Goal: Task Accomplishment & Management: Use online tool/utility

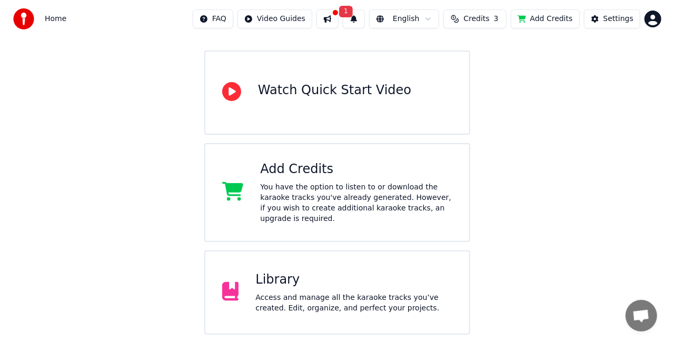
scroll to position [163, 0]
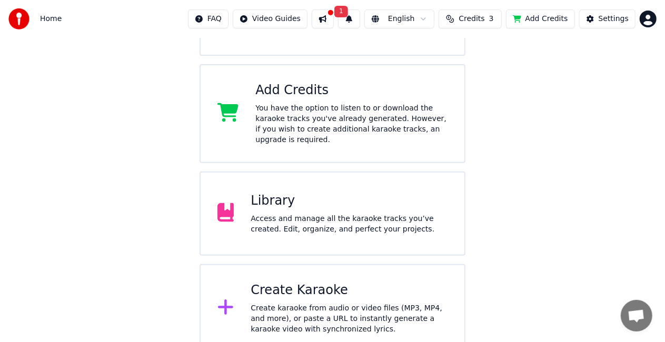
click at [346, 303] on div "Create karaoke from audio or video files (MP3, MP4, and more), or paste a URL t…" at bounding box center [348, 319] width 197 height 32
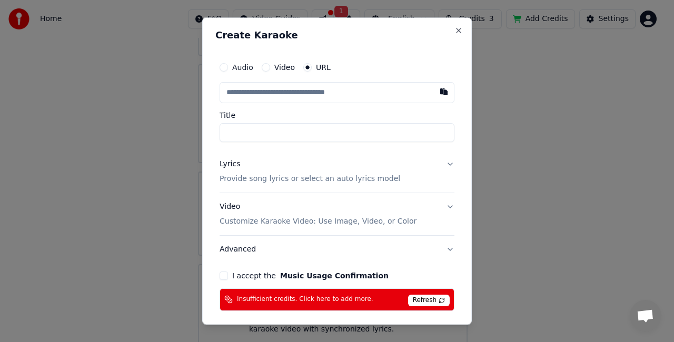
click at [266, 68] on button "Video" at bounding box center [266, 67] width 8 height 8
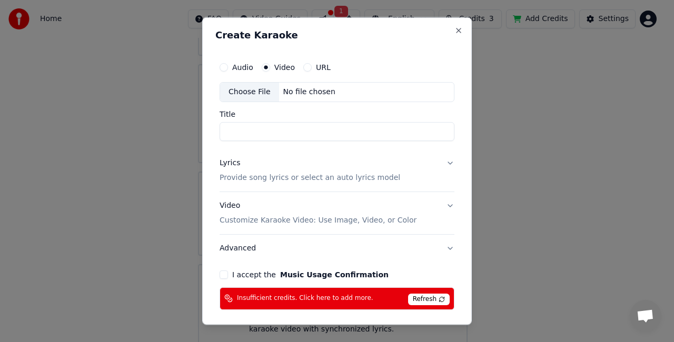
click at [246, 91] on div "Choose File" at bounding box center [249, 92] width 59 height 19
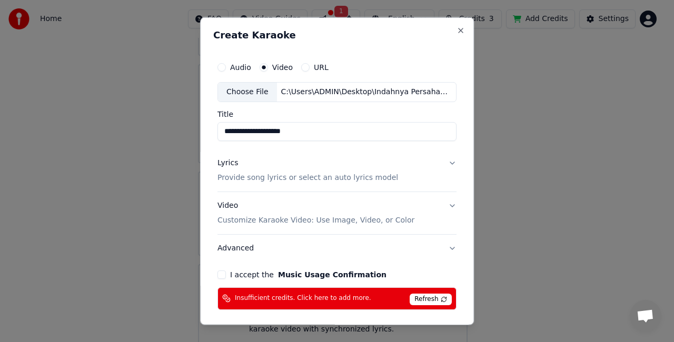
type input "**********"
click at [443, 159] on button "Lyrics Provide song lyrics or select an auto lyrics model" at bounding box center [336, 170] width 239 height 42
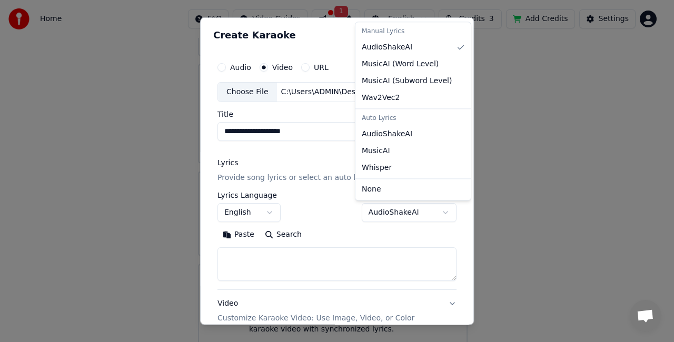
click at [389, 214] on body "**********" at bounding box center [332, 95] width 665 height 516
select select "****"
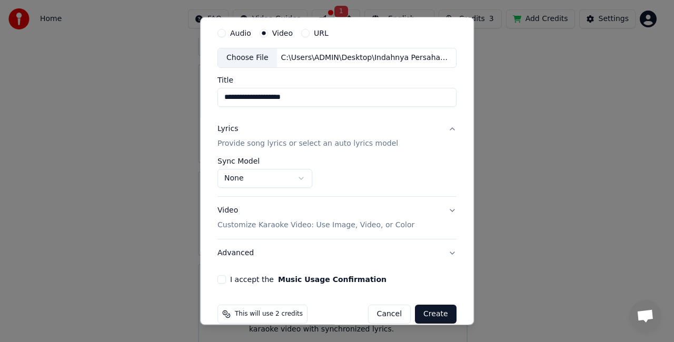
scroll to position [48, 0]
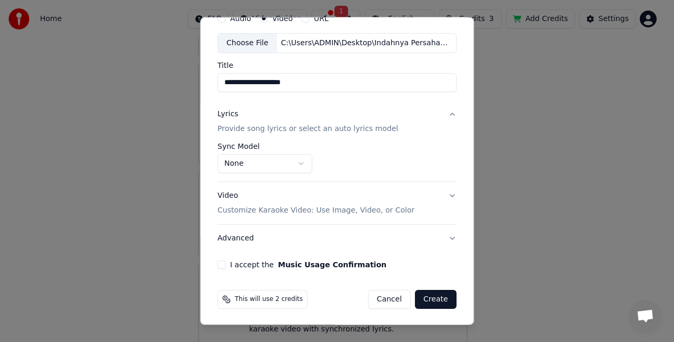
click at [223, 264] on button "I accept the Music Usage Confirmation" at bounding box center [221, 264] width 8 height 8
click at [423, 296] on button "Create" at bounding box center [436, 299] width 42 height 19
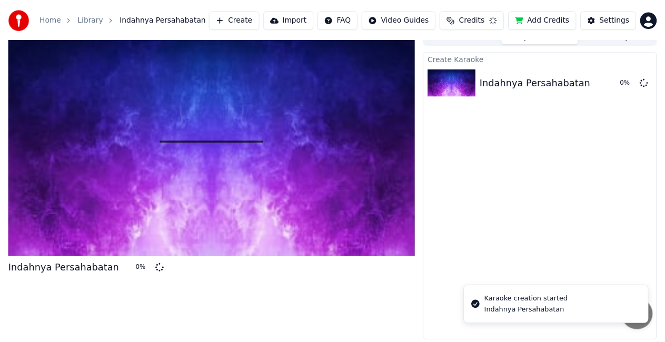
scroll to position [12, 0]
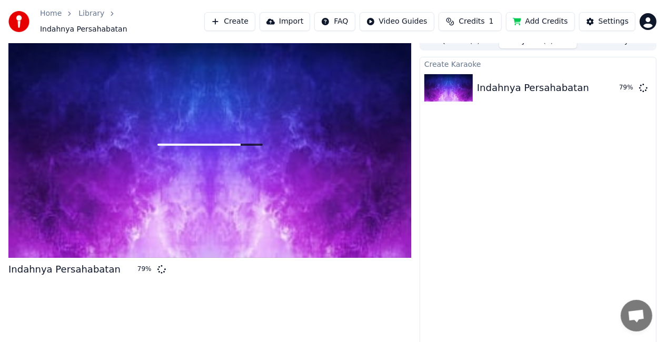
click at [88, 195] on div at bounding box center [209, 145] width 403 height 226
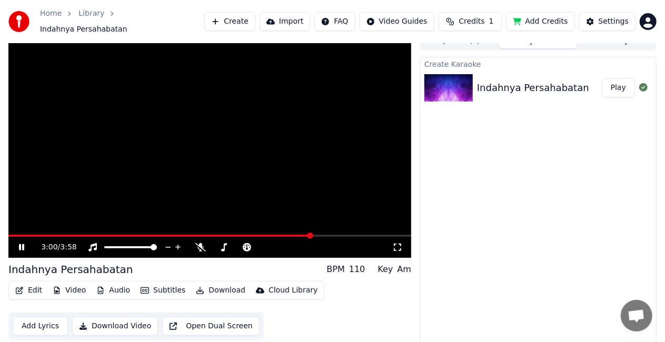
click at [312, 235] on span at bounding box center [209, 236] width 403 height 2
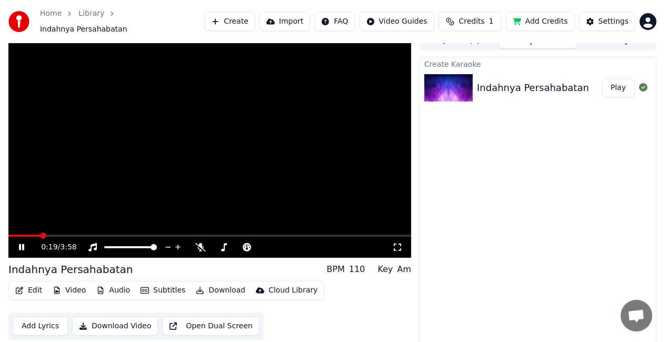
click at [41, 235] on span at bounding box center [24, 236] width 32 height 2
click at [8, 237] on span at bounding box center [11, 236] width 6 height 6
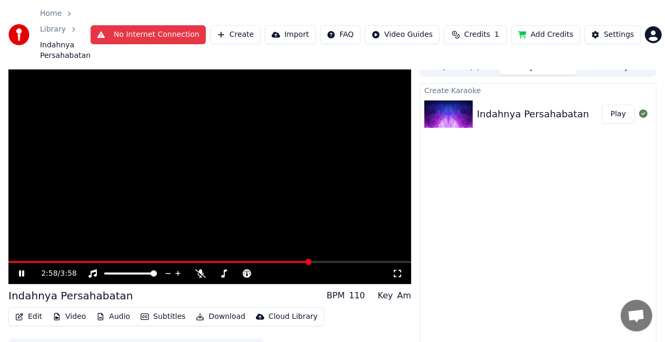
click at [268, 146] on video at bounding box center [209, 171] width 403 height 226
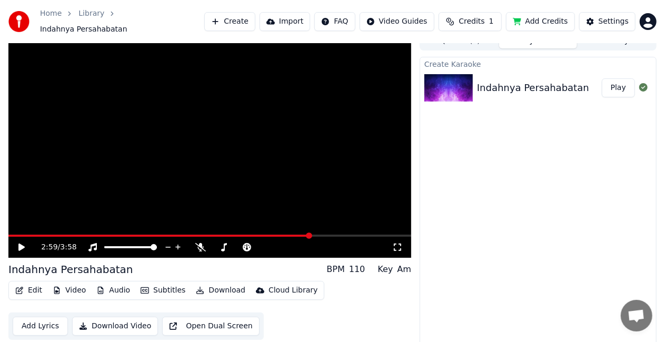
click at [250, 180] on video at bounding box center [209, 145] width 403 height 226
click at [346, 178] on video at bounding box center [209, 145] width 403 height 226
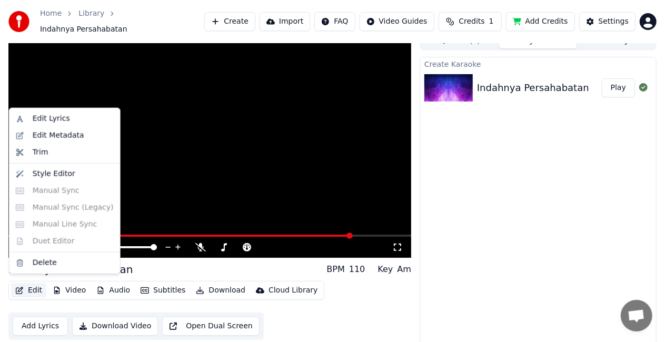
click at [30, 285] on button "Edit" at bounding box center [28, 290] width 35 height 15
click at [23, 154] on div "Trim" at bounding box center [65, 152] width 106 height 17
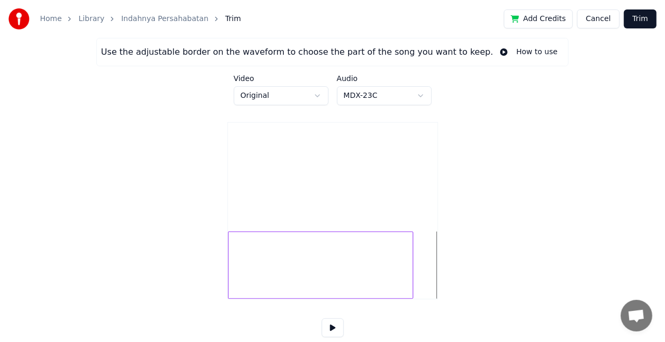
click at [413, 278] on div at bounding box center [410, 265] width 3 height 66
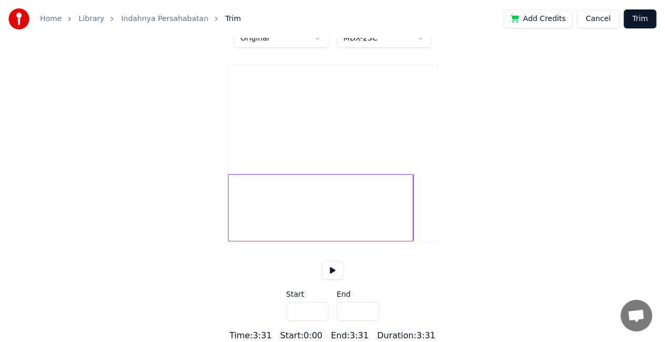
scroll to position [69, 0]
click at [405, 212] on div at bounding box center [404, 208] width 3 height 66
click at [402, 212] on div at bounding box center [400, 208] width 3 height 66
click at [403, 212] on div at bounding box center [401, 208] width 3 height 66
type input "*****"
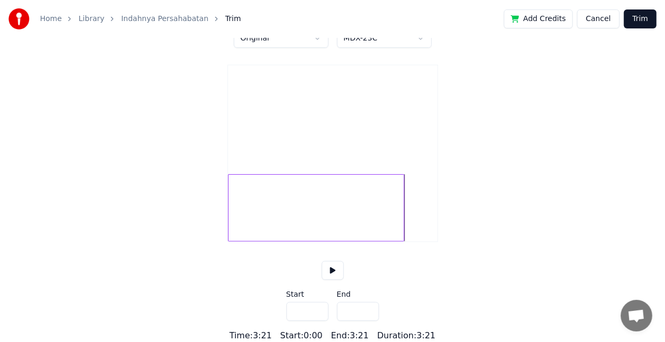
click at [337, 266] on button at bounding box center [333, 270] width 22 height 19
click at [344, 215] on div at bounding box center [332, 207] width 209 height 67
click at [342, 203] on div at bounding box center [348, 207] width 176 height 67
type input "****"
type input "*****"
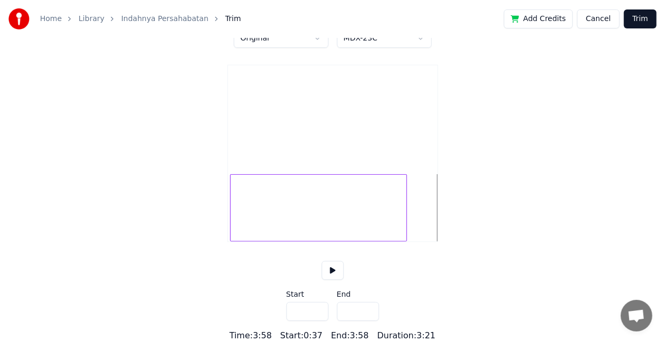
click at [289, 202] on div at bounding box center [318, 207] width 176 height 67
type input "***"
type input "*****"
click at [280, 185] on div at bounding box center [316, 207] width 176 height 67
type input "***"
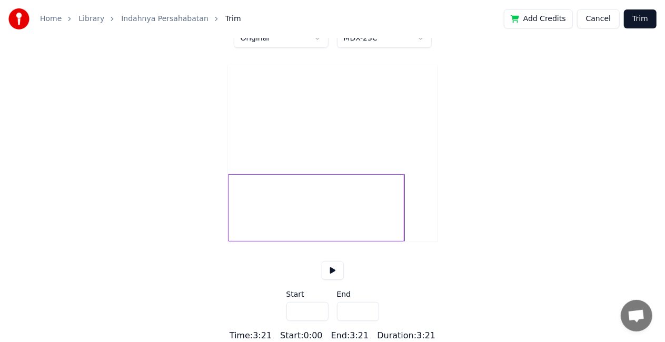
click at [336, 267] on button at bounding box center [333, 270] width 22 height 19
click at [410, 194] on div at bounding box center [332, 207] width 209 height 67
click at [219, 207] on div "Use the adjustable border on the waveform to choose the part of the song you wa…" at bounding box center [332, 162] width 665 height 362
click at [413, 199] on div at bounding box center [332, 207] width 209 height 67
click at [233, 194] on div at bounding box center [316, 207] width 176 height 67
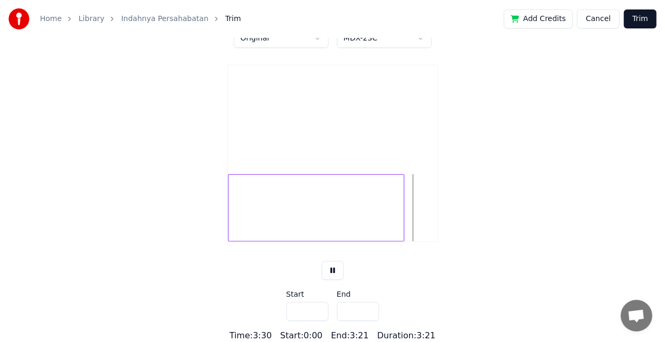
click at [332, 274] on button at bounding box center [333, 270] width 22 height 19
click at [408, 203] on div at bounding box center [406, 208] width 3 height 66
click at [393, 215] on div at bounding box center [319, 207] width 182 height 67
click at [328, 274] on button at bounding box center [333, 270] width 22 height 19
click at [370, 209] on div at bounding box center [319, 207] width 182 height 67
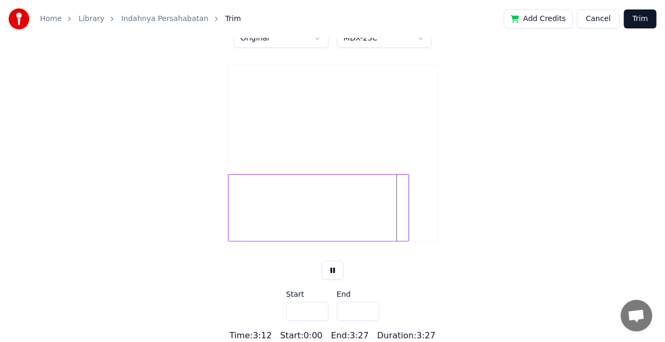
click at [321, 212] on div at bounding box center [319, 207] width 182 height 67
click at [340, 270] on button at bounding box center [333, 270] width 22 height 19
click at [400, 216] on div at bounding box center [398, 208] width 3 height 66
click at [401, 216] on div at bounding box center [400, 208] width 3 height 66
click at [403, 215] on div at bounding box center [401, 208] width 3 height 66
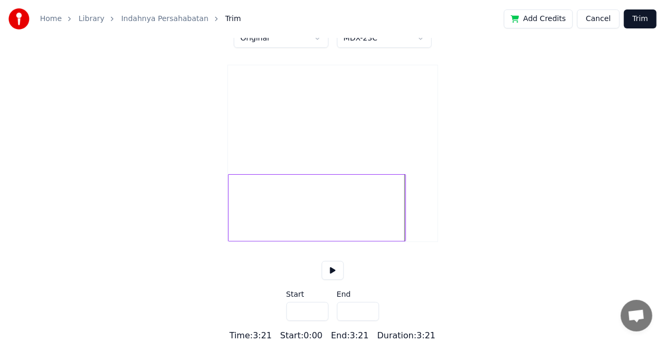
click at [404, 216] on div at bounding box center [403, 208] width 3 height 66
click at [405, 215] on div at bounding box center [404, 208] width 3 height 66
click at [406, 215] on div at bounding box center [405, 208] width 3 height 66
type input "*****"
click at [325, 209] on div at bounding box center [318, 207] width 180 height 67
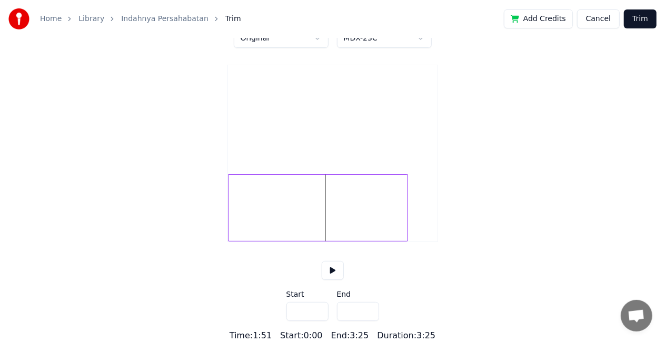
click at [333, 273] on button at bounding box center [333, 270] width 22 height 19
click at [634, 16] on button "Trim" at bounding box center [640, 18] width 33 height 19
click at [639, 23] on button "Trim" at bounding box center [640, 18] width 33 height 19
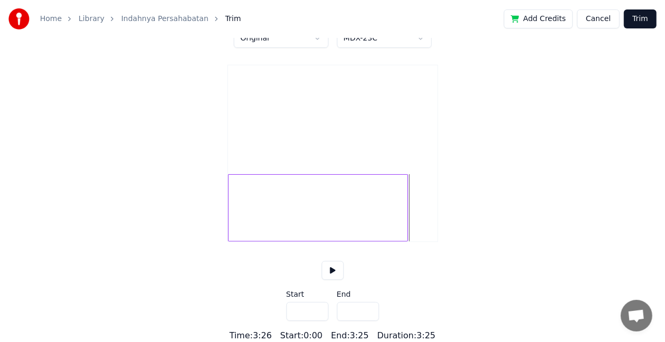
click at [641, 22] on button "Trim" at bounding box center [640, 18] width 33 height 19
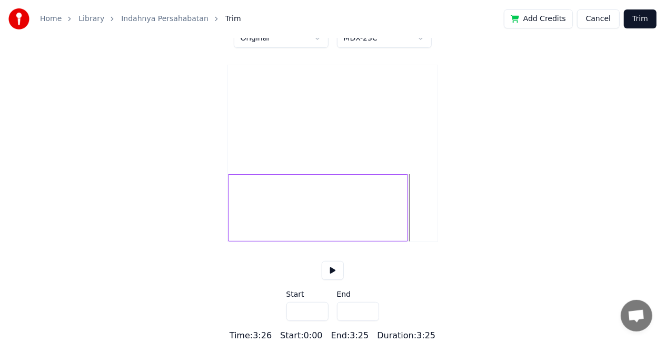
click at [641, 22] on button "Trim" at bounding box center [640, 18] width 33 height 19
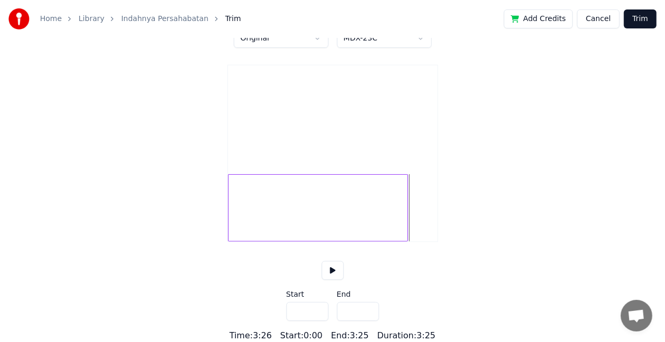
click at [641, 22] on button "Trim" at bounding box center [640, 18] width 33 height 19
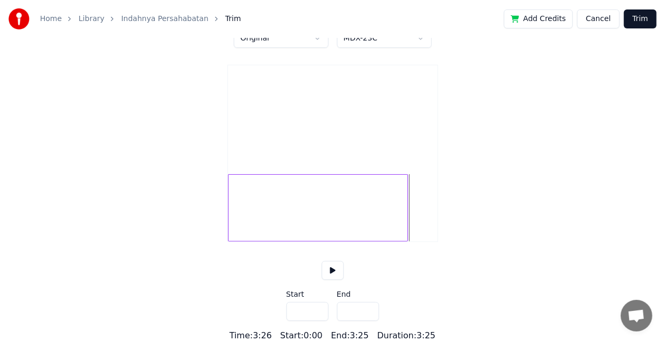
click at [641, 22] on button "Trim" at bounding box center [640, 18] width 33 height 19
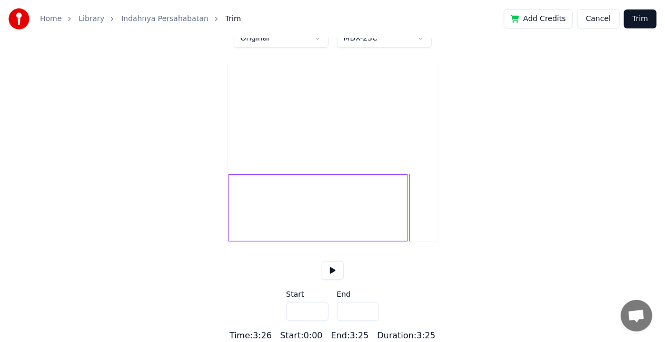
click at [641, 22] on button "Trim" at bounding box center [640, 18] width 33 height 19
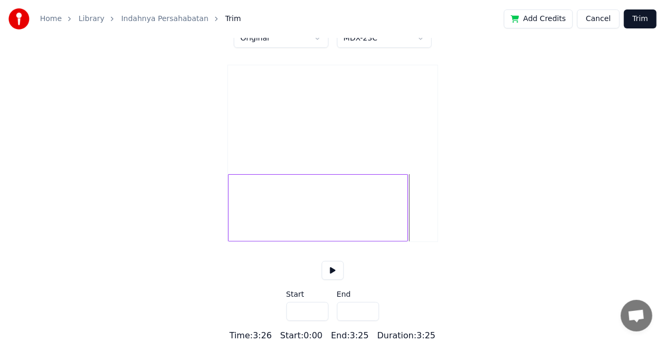
click at [641, 22] on button "Trim" at bounding box center [640, 18] width 33 height 19
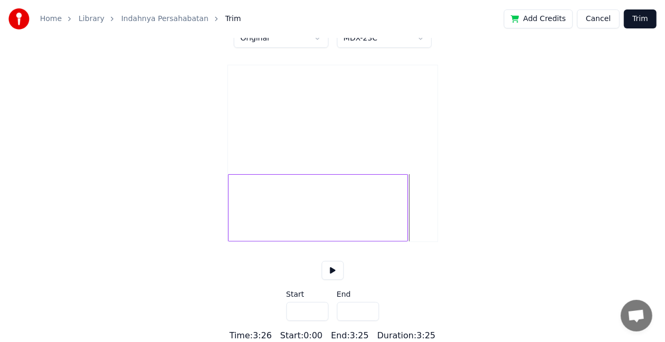
click at [641, 22] on button "Trim" at bounding box center [640, 18] width 33 height 19
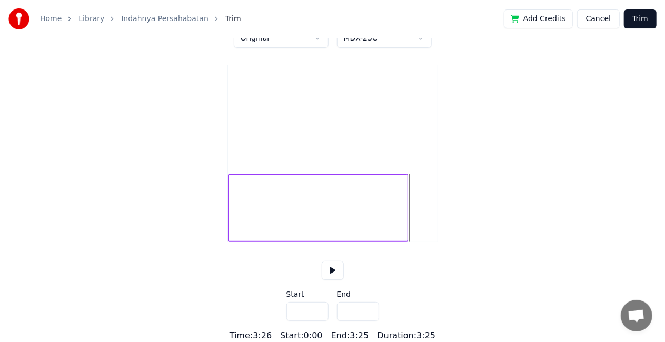
click at [641, 22] on button "Trim" at bounding box center [640, 18] width 33 height 19
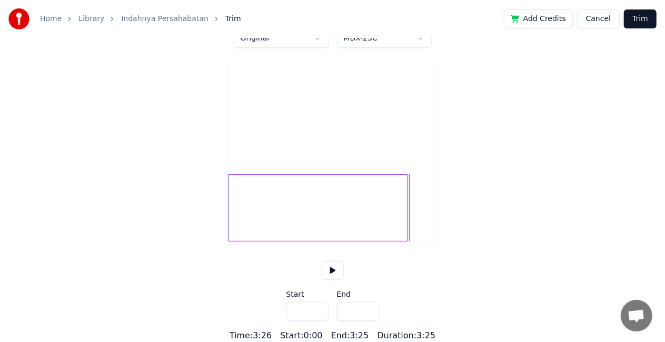
click at [641, 22] on button "Trim" at bounding box center [640, 18] width 33 height 19
click at [645, 19] on button "Trim" at bounding box center [640, 18] width 33 height 19
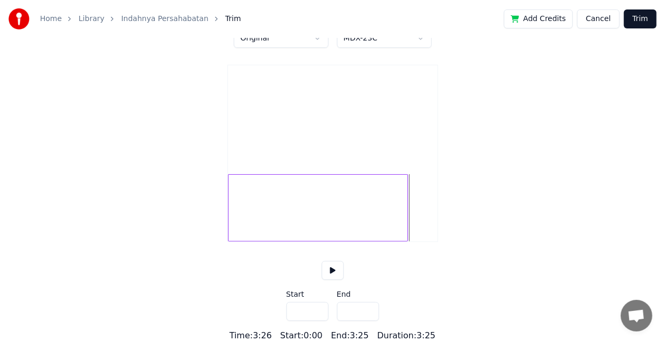
click at [645, 19] on button "Trim" at bounding box center [640, 18] width 33 height 19
click at [327, 210] on div at bounding box center [318, 207] width 180 height 67
click at [637, 16] on button "Trim" at bounding box center [640, 18] width 33 height 19
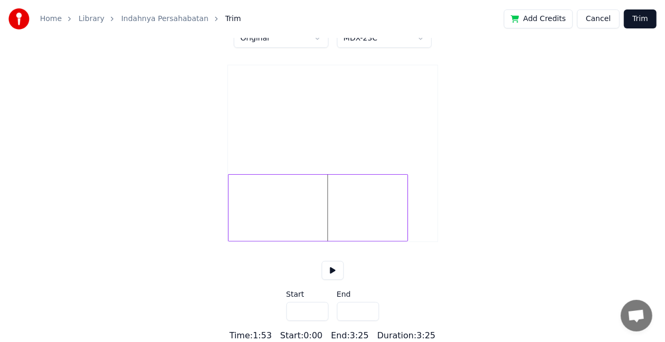
click at [637, 16] on button "Trim" at bounding box center [640, 18] width 33 height 19
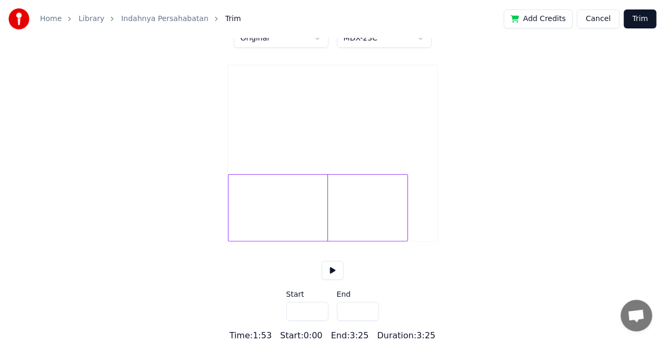
click at [637, 16] on button "Trim" at bounding box center [640, 18] width 33 height 19
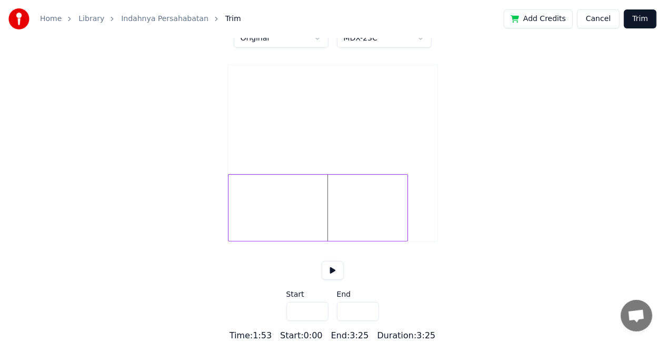
click at [637, 16] on button "Trim" at bounding box center [640, 18] width 33 height 19
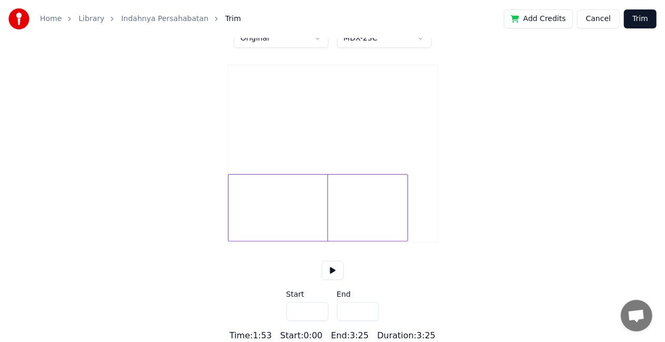
click at [637, 16] on button "Trim" at bounding box center [640, 18] width 33 height 19
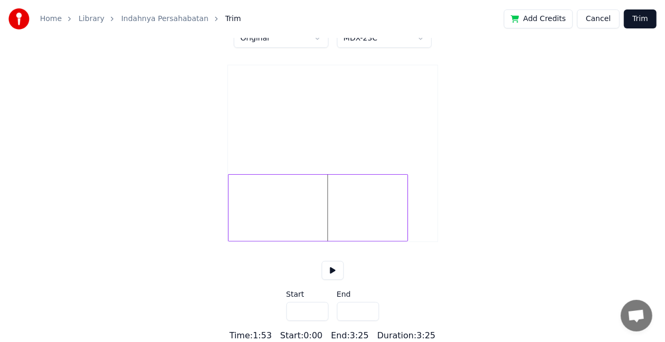
click at [637, 16] on button "Trim" at bounding box center [640, 18] width 33 height 19
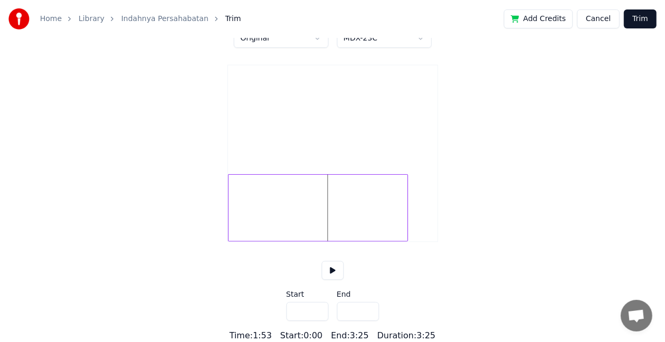
click at [637, 16] on button "Trim" at bounding box center [640, 18] width 33 height 19
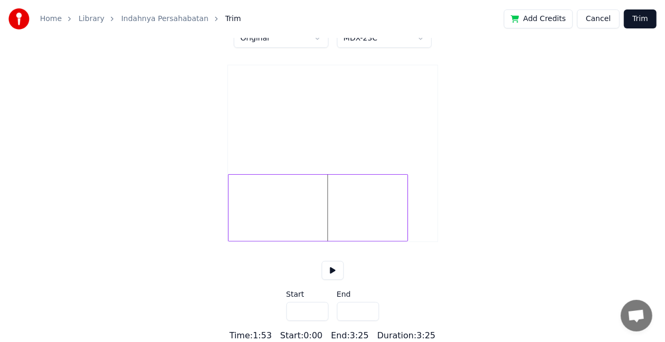
click at [637, 16] on button "Trim" at bounding box center [640, 18] width 33 height 19
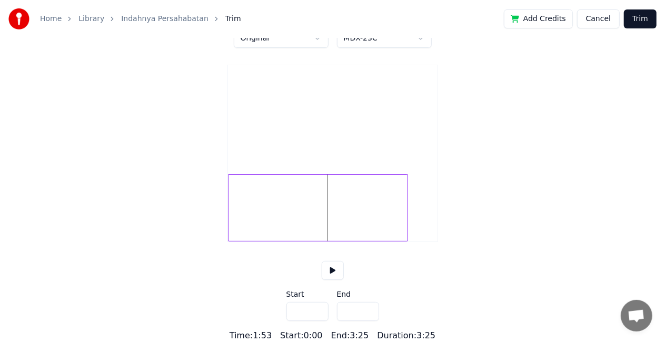
click at [637, 16] on button "Trim" at bounding box center [640, 18] width 33 height 19
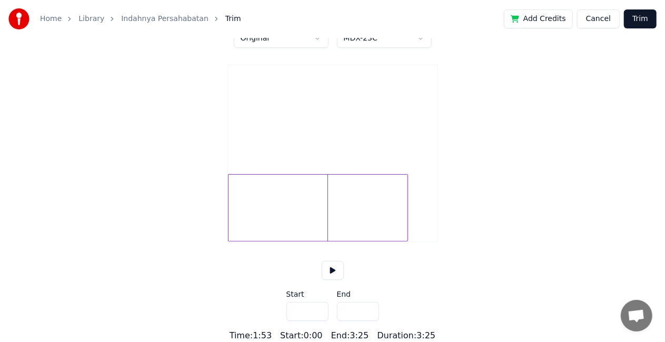
click at [637, 16] on button "Trim" at bounding box center [640, 18] width 33 height 19
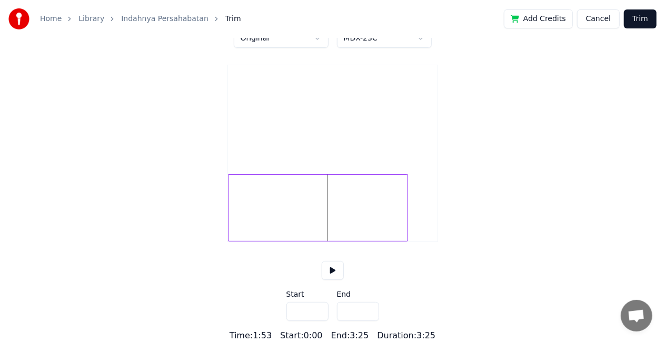
click at [637, 16] on button "Trim" at bounding box center [640, 18] width 33 height 19
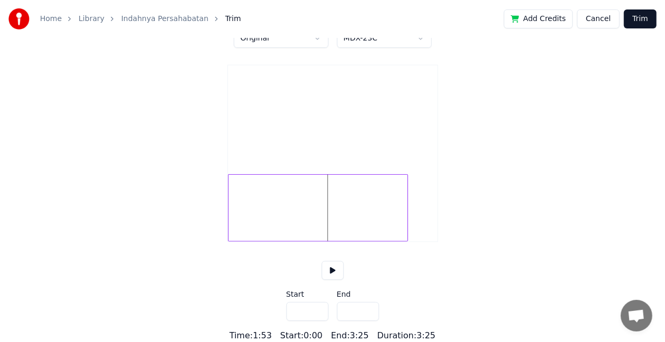
click at [637, 16] on button "Trim" at bounding box center [640, 18] width 33 height 19
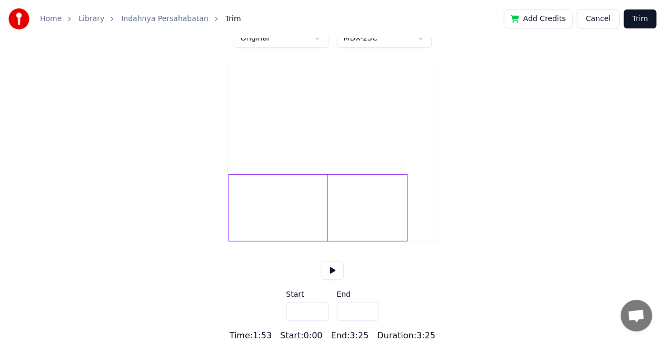
click at [637, 16] on button "Trim" at bounding box center [640, 18] width 33 height 19
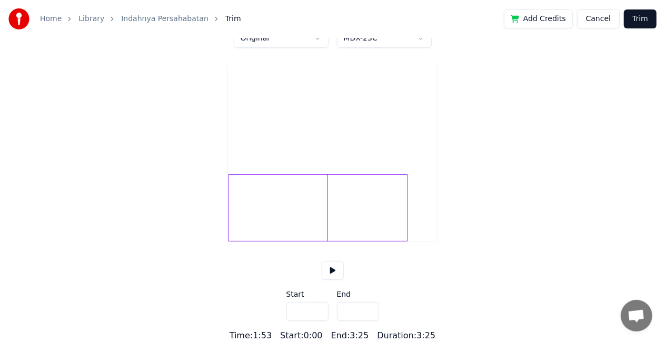
click at [637, 16] on button "Trim" at bounding box center [640, 18] width 33 height 19
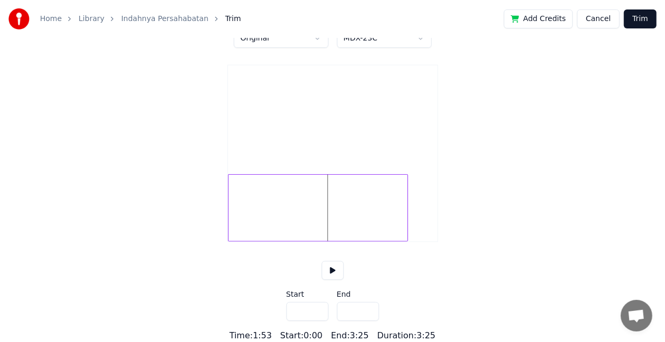
click at [637, 16] on button "Trim" at bounding box center [640, 18] width 33 height 19
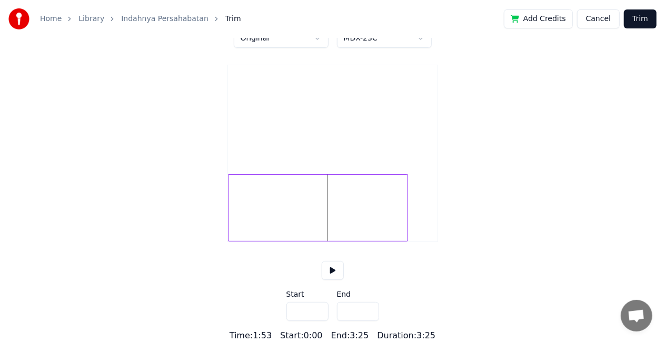
click at [637, 16] on button "Trim" at bounding box center [640, 18] width 33 height 19
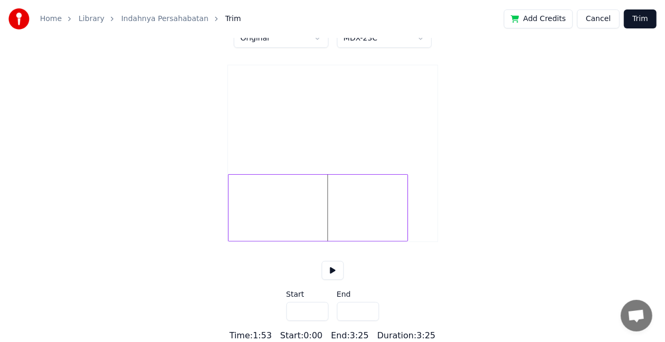
click at [637, 16] on button "Trim" at bounding box center [640, 18] width 33 height 19
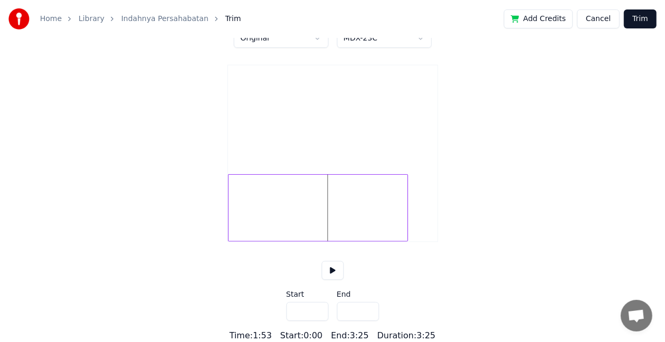
click at [637, 16] on button "Trim" at bounding box center [640, 18] width 33 height 19
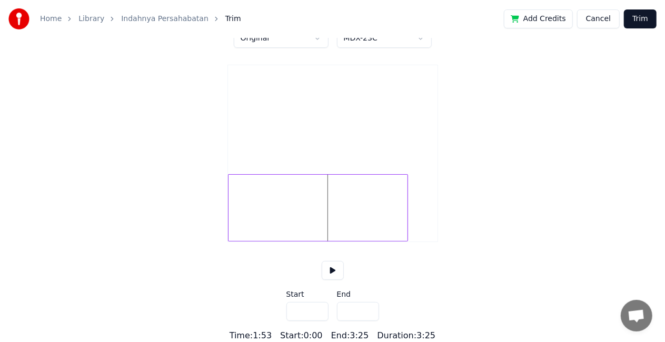
click at [637, 16] on button "Trim" at bounding box center [640, 18] width 33 height 19
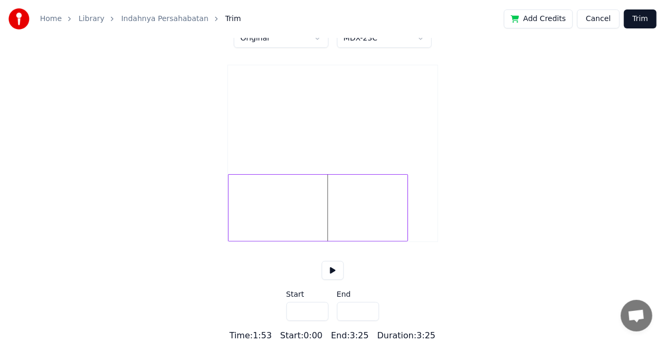
click at [637, 16] on button "Trim" at bounding box center [640, 18] width 33 height 19
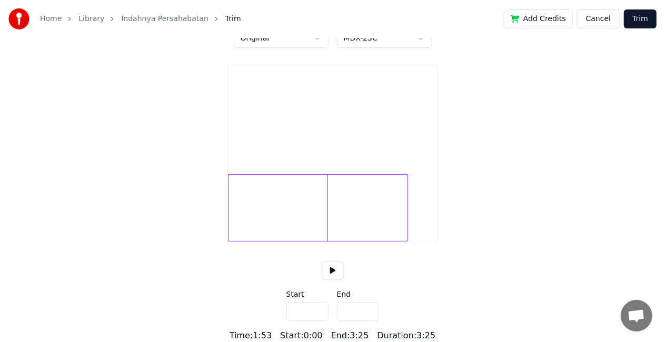
click at [637, 16] on button "Trim" at bounding box center [640, 18] width 33 height 19
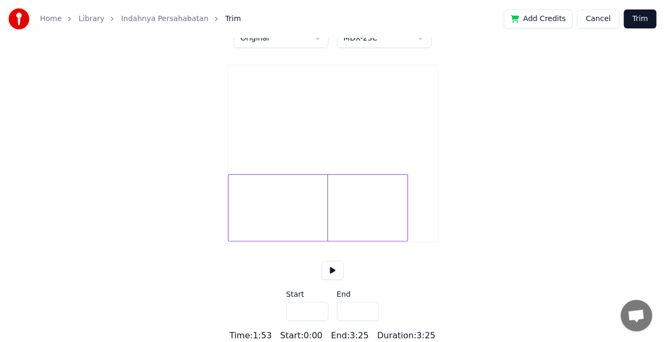
click at [637, 16] on button "Trim" at bounding box center [640, 18] width 33 height 19
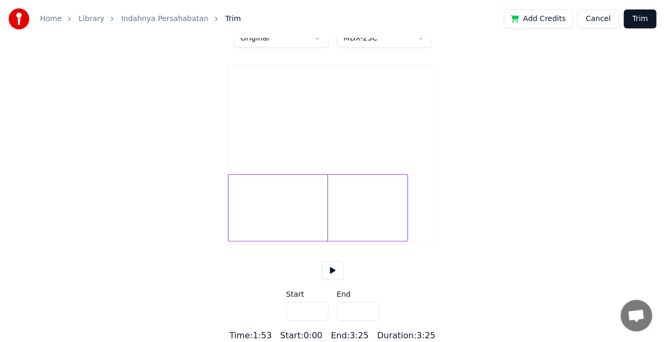
click at [637, 16] on button "Trim" at bounding box center [640, 18] width 33 height 19
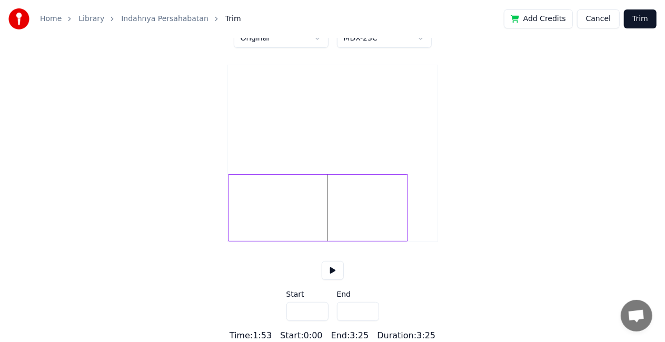
click at [637, 16] on button "Trim" at bounding box center [640, 18] width 33 height 19
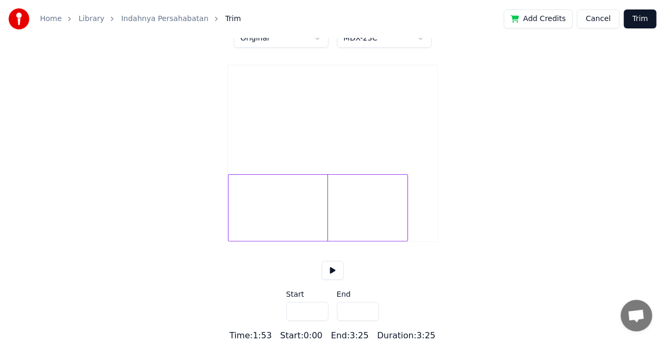
click at [637, 16] on button "Trim" at bounding box center [640, 18] width 33 height 19
click at [596, 17] on button "Cancel" at bounding box center [598, 18] width 43 height 19
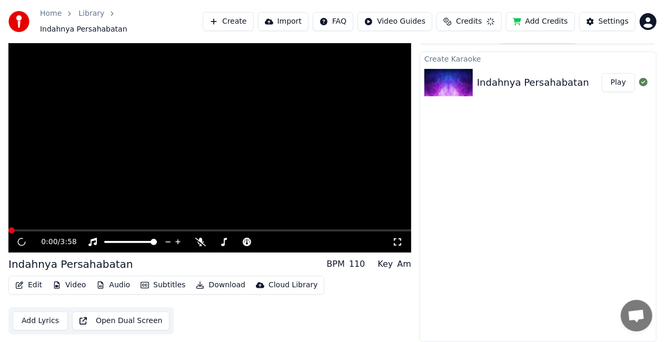
scroll to position [12, 0]
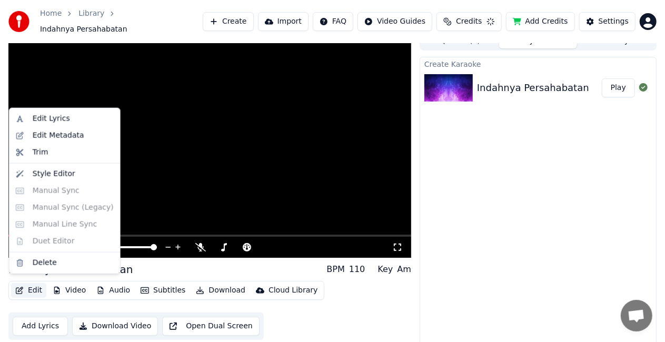
click at [24, 285] on button "Edit" at bounding box center [28, 290] width 35 height 15
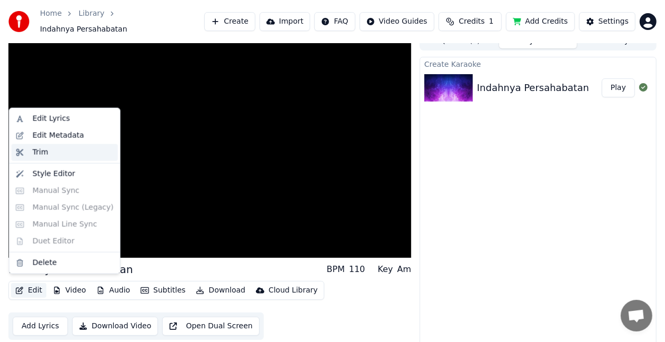
click at [52, 156] on div "Trim" at bounding box center [73, 152] width 81 height 11
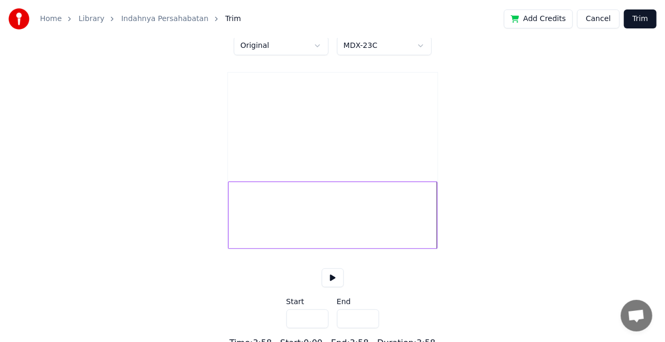
scroll to position [51, 0]
click at [417, 215] on div at bounding box center [416, 215] width 3 height 66
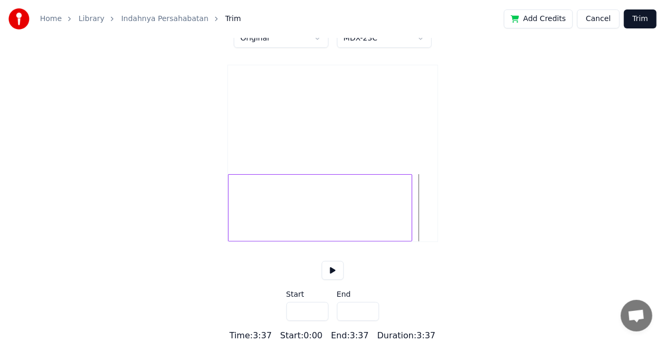
click at [410, 217] on div at bounding box center [409, 208] width 3 height 66
click at [408, 217] on div at bounding box center [407, 208] width 3 height 66
click at [408, 217] on div at bounding box center [406, 208] width 3 height 66
click at [407, 217] on div at bounding box center [405, 208] width 3 height 66
type input "*****"
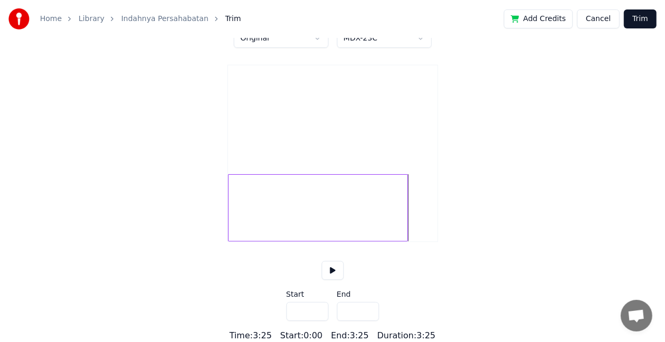
click at [646, 21] on button "Trim" at bounding box center [640, 18] width 33 height 19
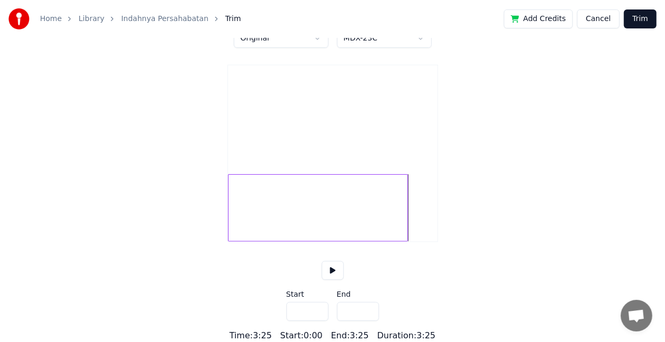
click at [646, 21] on button "Trim" at bounding box center [640, 18] width 33 height 19
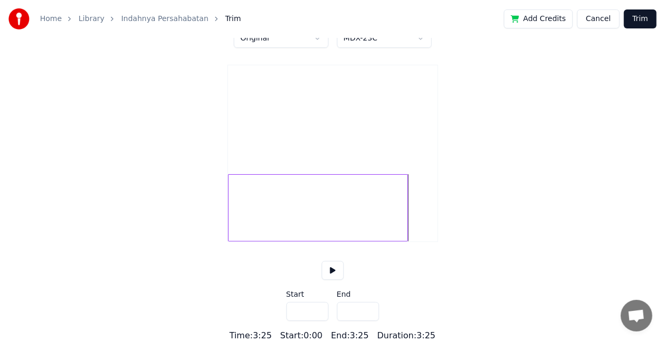
click at [646, 21] on button "Trim" at bounding box center [640, 18] width 33 height 19
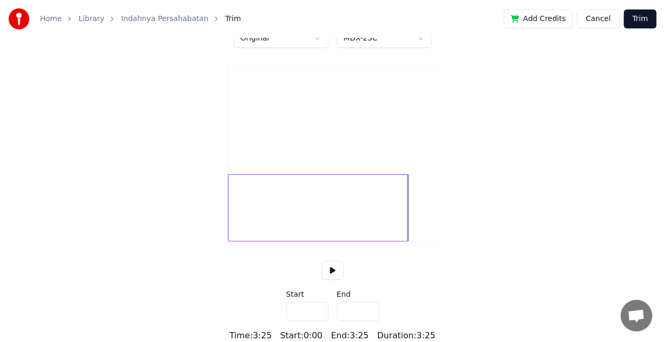
click at [646, 21] on button "Trim" at bounding box center [640, 18] width 33 height 19
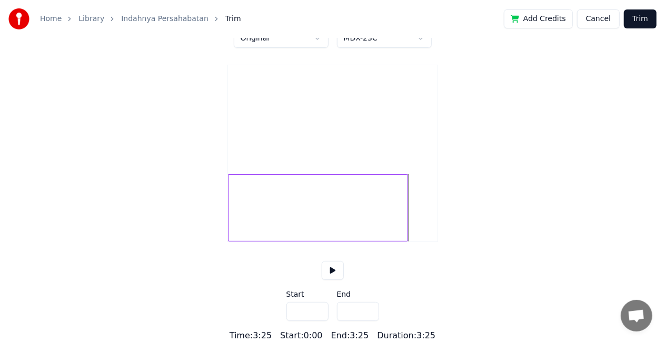
click at [646, 21] on button "Trim" at bounding box center [640, 18] width 33 height 19
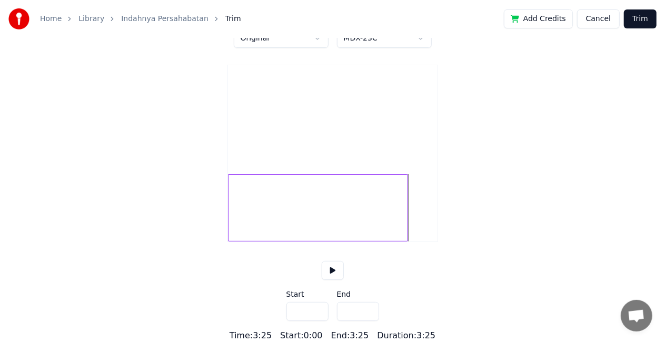
click at [646, 21] on button "Trim" at bounding box center [640, 18] width 33 height 19
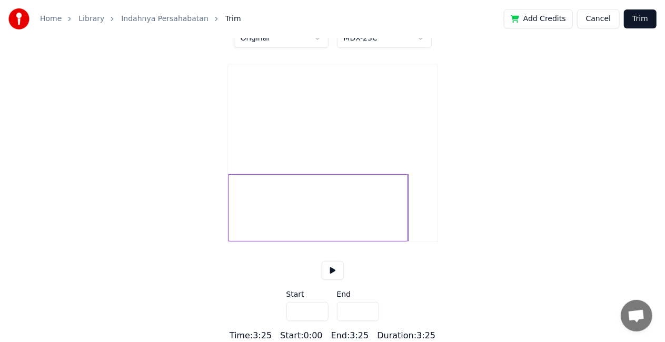
click at [646, 21] on button "Trim" at bounding box center [640, 18] width 33 height 19
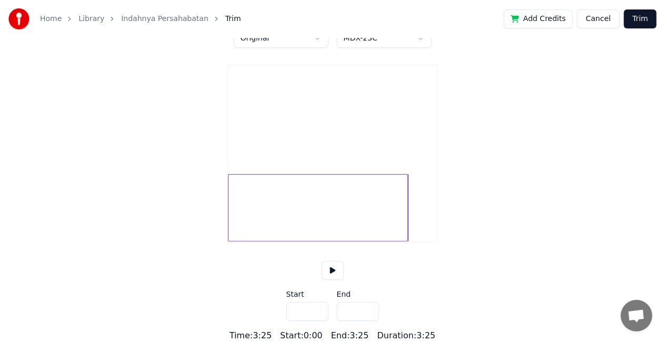
click at [646, 21] on button "Trim" at bounding box center [640, 18] width 33 height 19
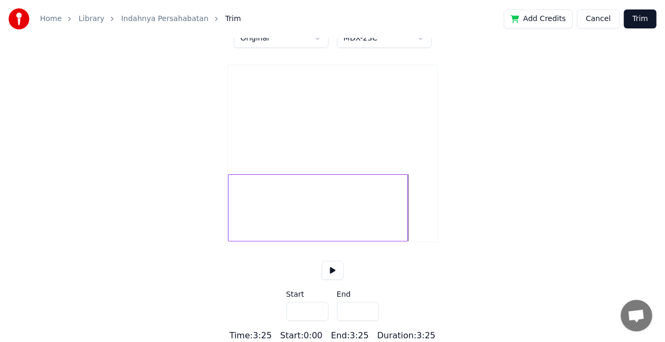
click at [646, 21] on button "Trim" at bounding box center [640, 18] width 33 height 19
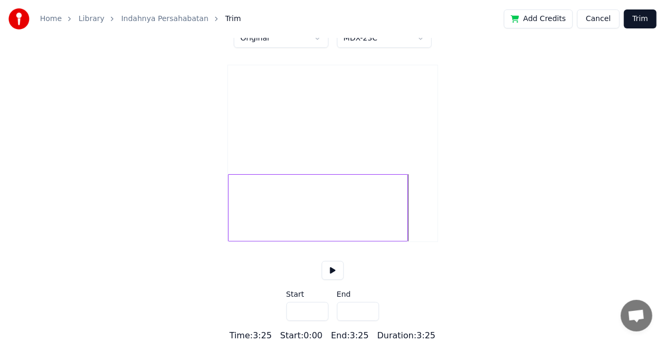
click at [646, 21] on button "Trim" at bounding box center [640, 18] width 33 height 19
